Goal: Browse casually: Explore the website without a specific task or goal

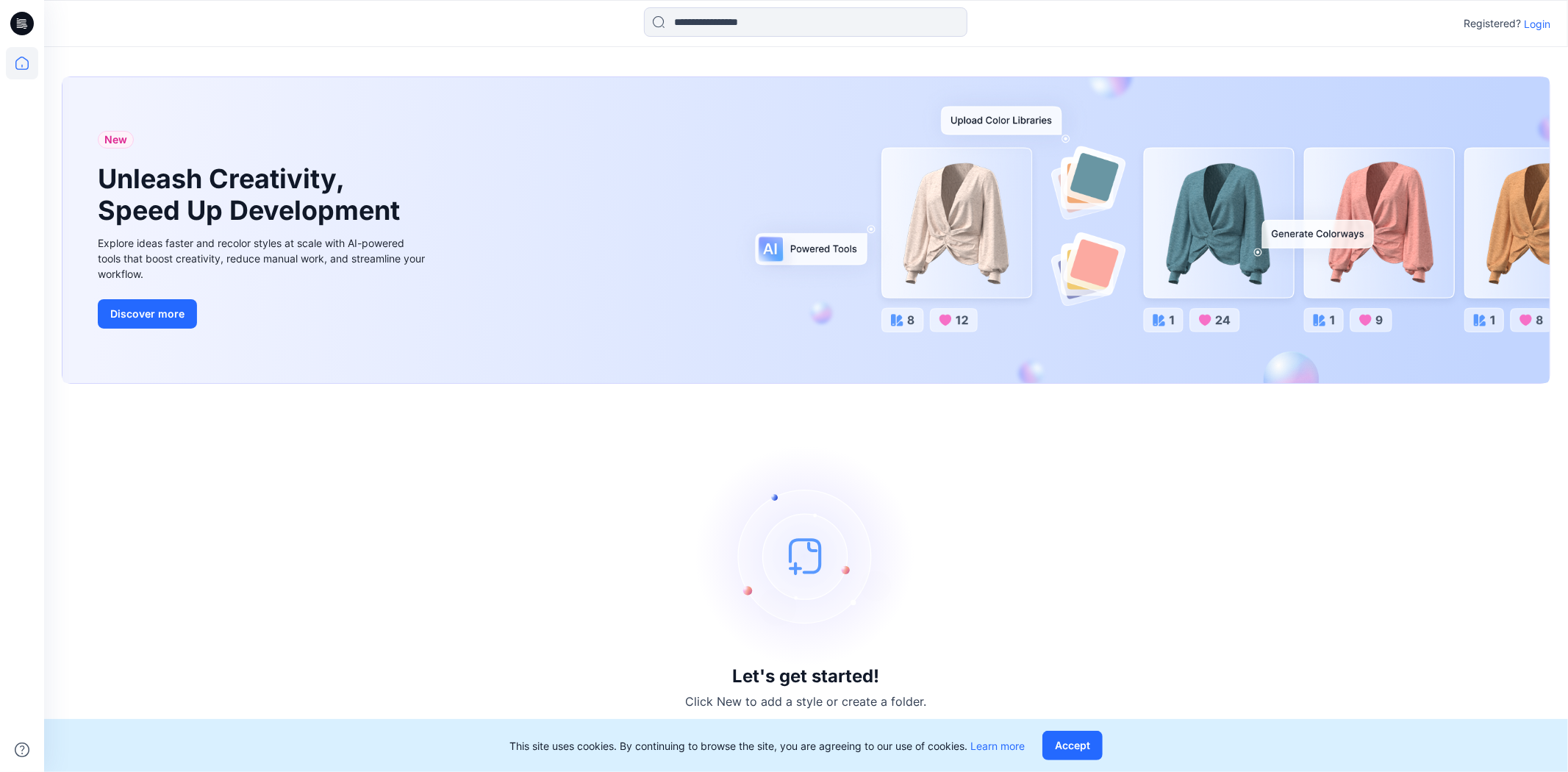
click at [1534, 20] on p "Login" at bounding box center [1538, 23] width 27 height 15
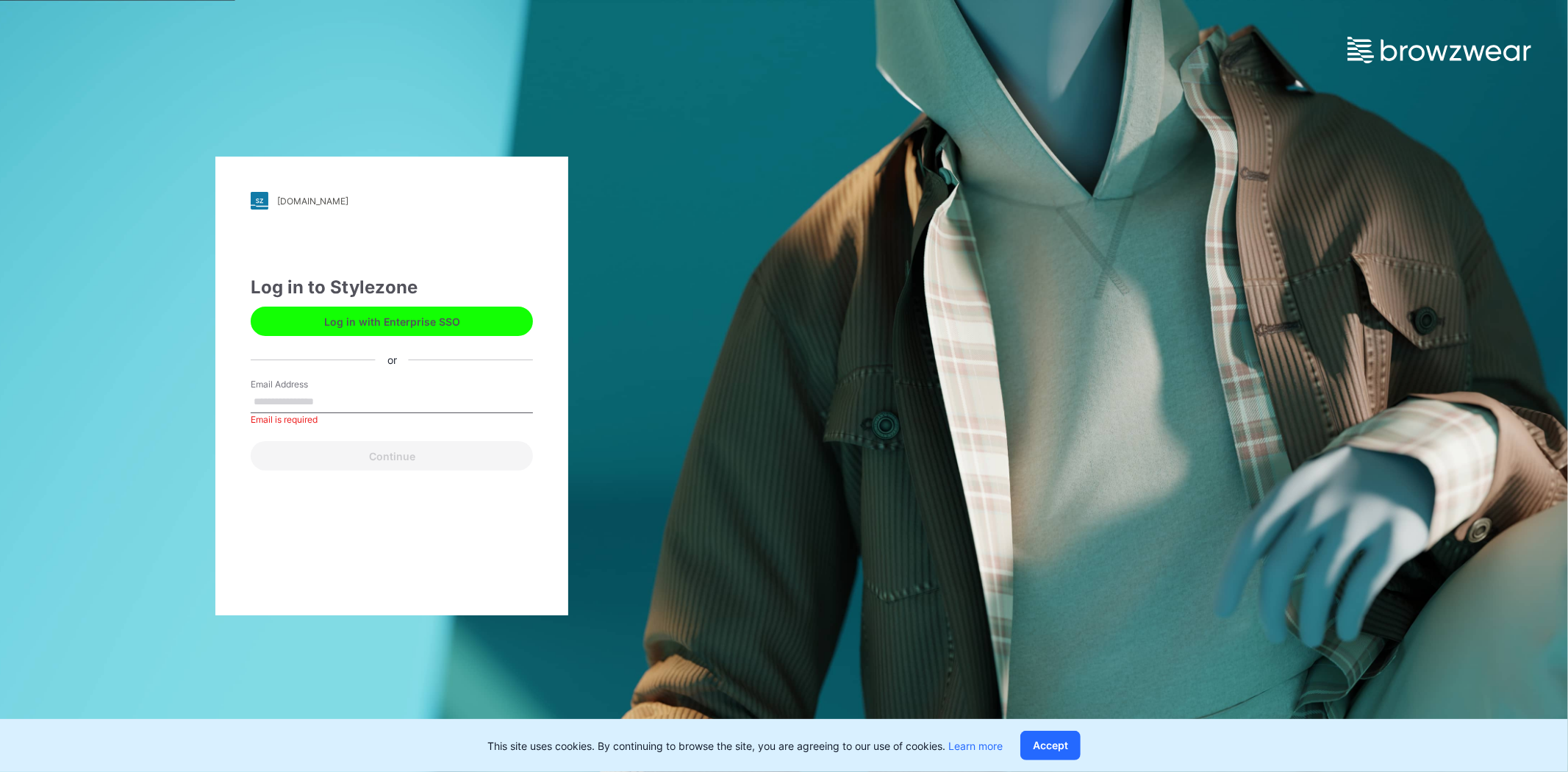
click at [349, 397] on input "Email Address" at bounding box center [392, 402] width 282 height 22
type input "**********"
click at [364, 446] on button "Continue" at bounding box center [392, 455] width 282 height 29
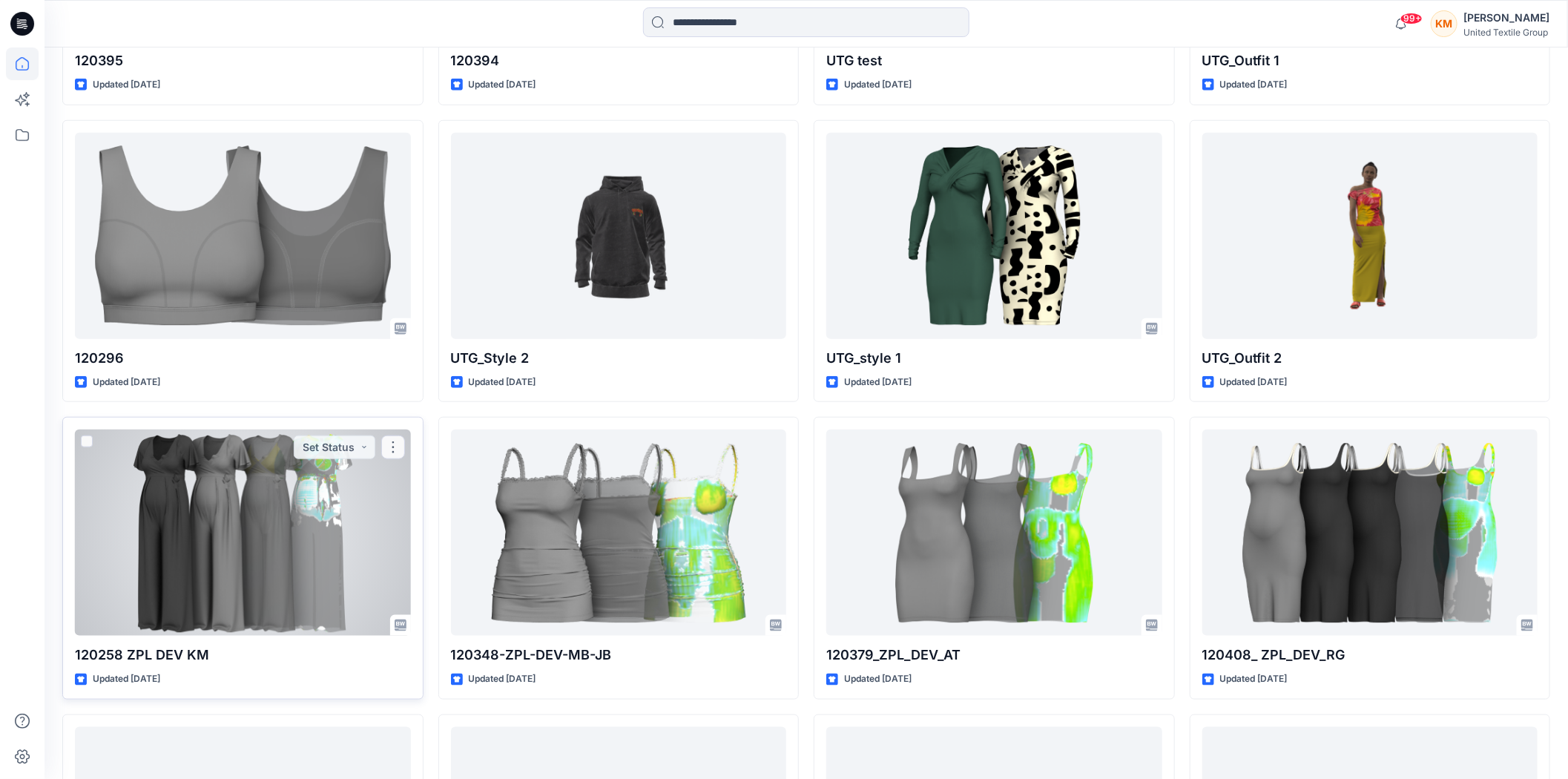
scroll to position [796, 0]
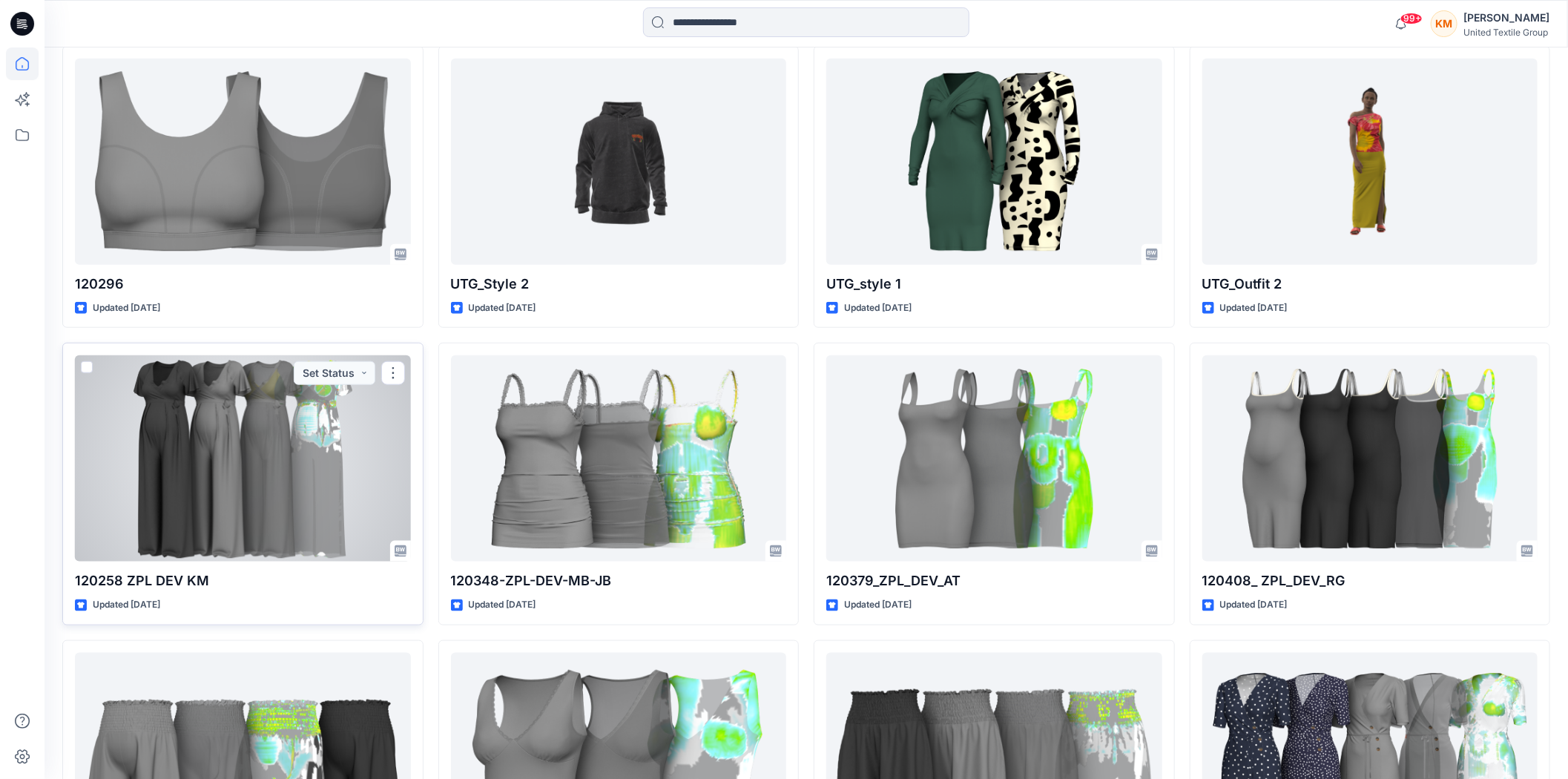
click at [279, 480] on div at bounding box center [243, 458] width 336 height 206
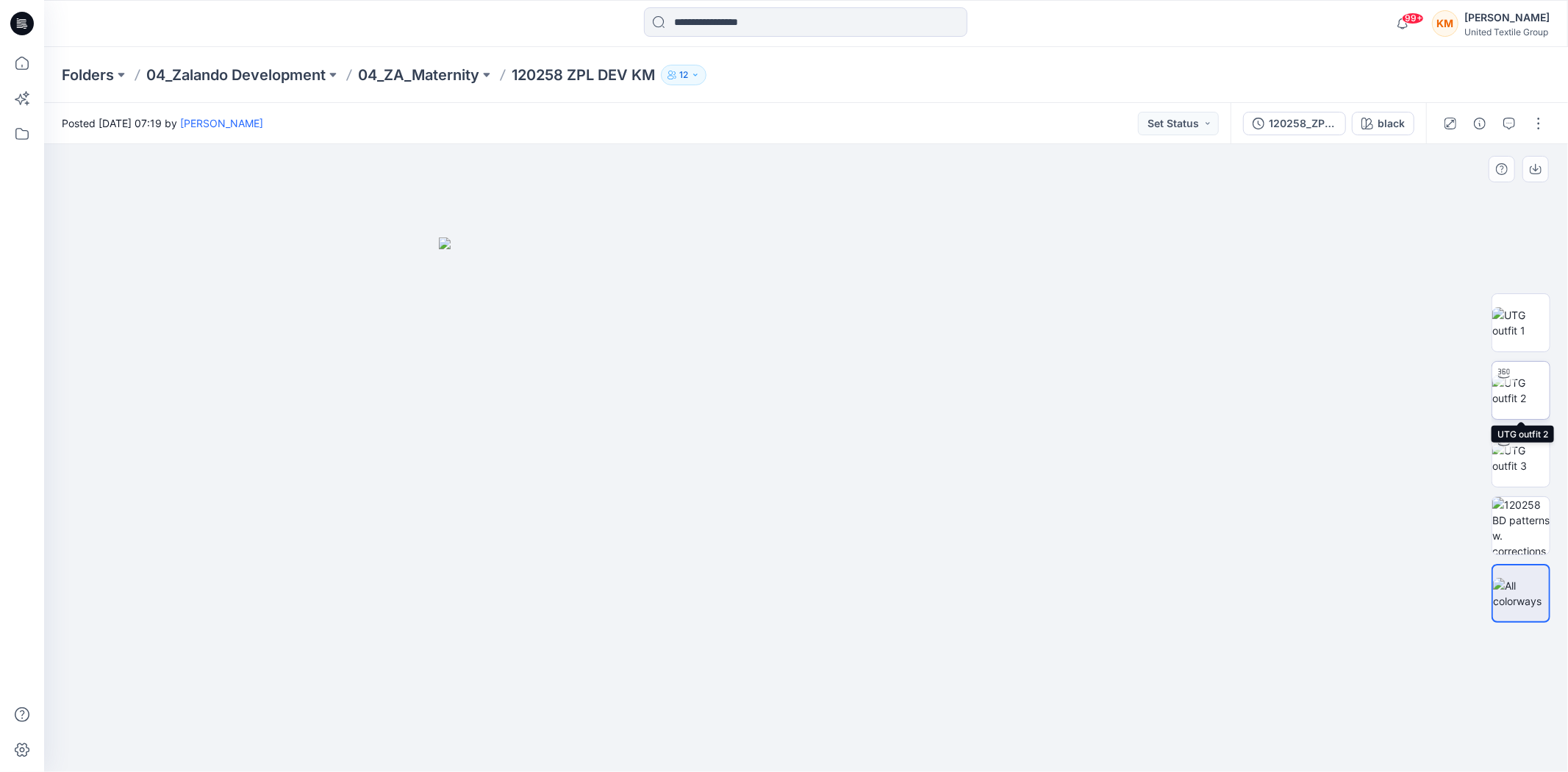
click at [1522, 382] on img at bounding box center [1521, 390] width 58 height 31
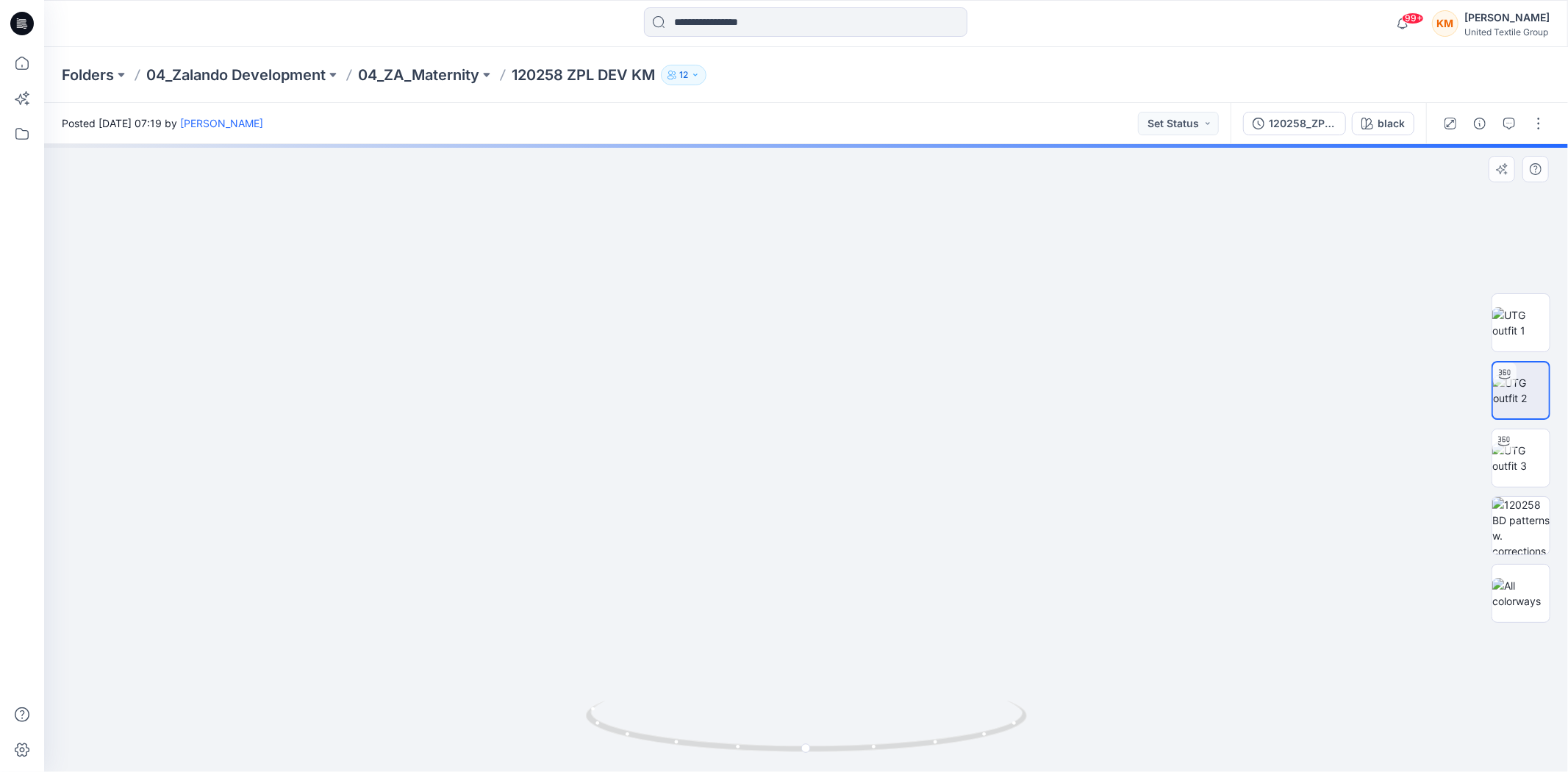
drag, startPoint x: 838, startPoint y: 329, endPoint x: 838, endPoint y: 376, distance: 47.0
click at [838, 376] on img at bounding box center [807, 366] width 1089 height 810
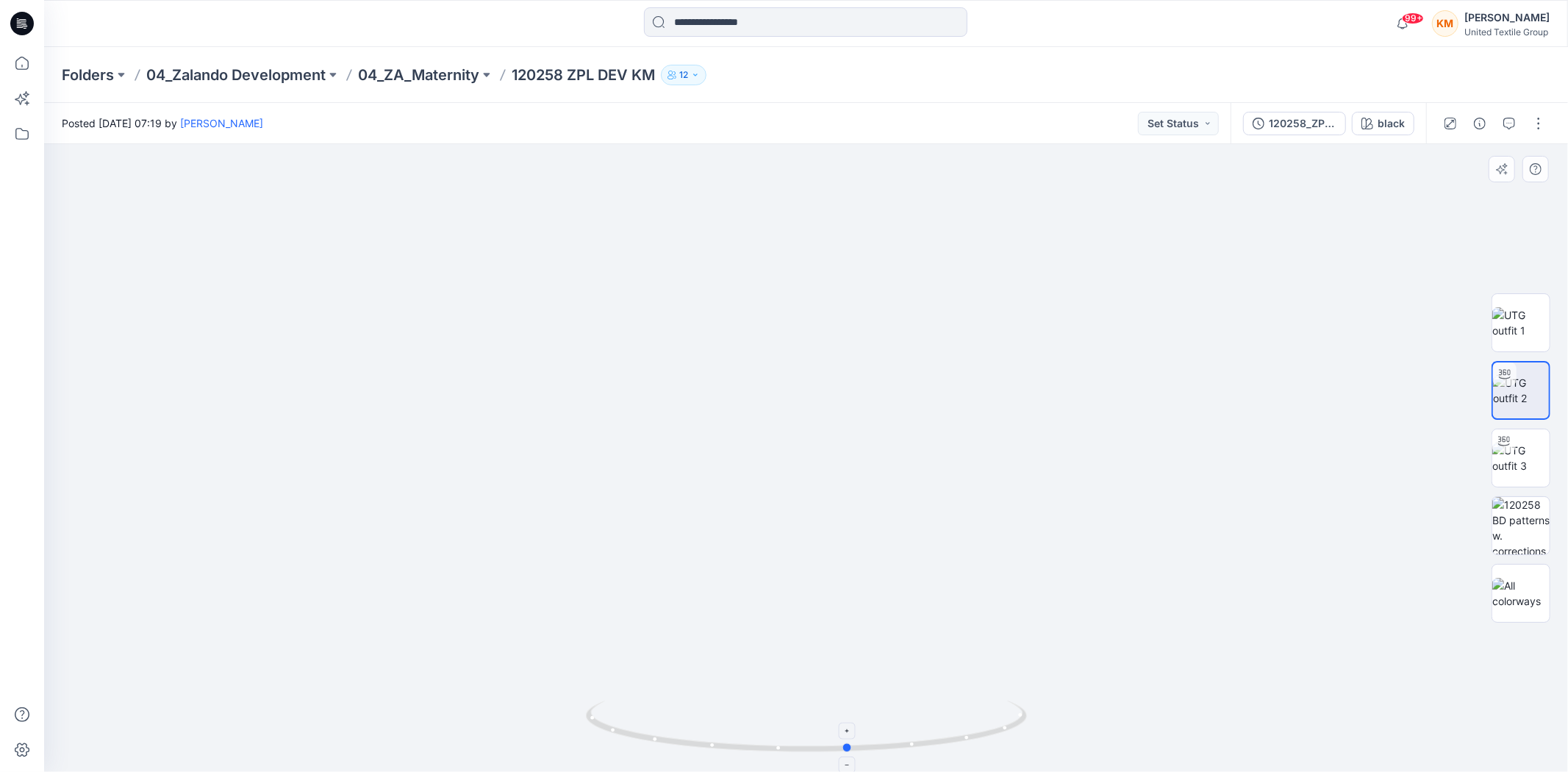
drag, startPoint x: 938, startPoint y: 743, endPoint x: 980, endPoint y: 743, distance: 42.0
click at [980, 743] on icon at bounding box center [808, 728] width 445 height 55
click at [18, 60] on icon at bounding box center [22, 63] width 33 height 33
